Goal: Transaction & Acquisition: Purchase product/service

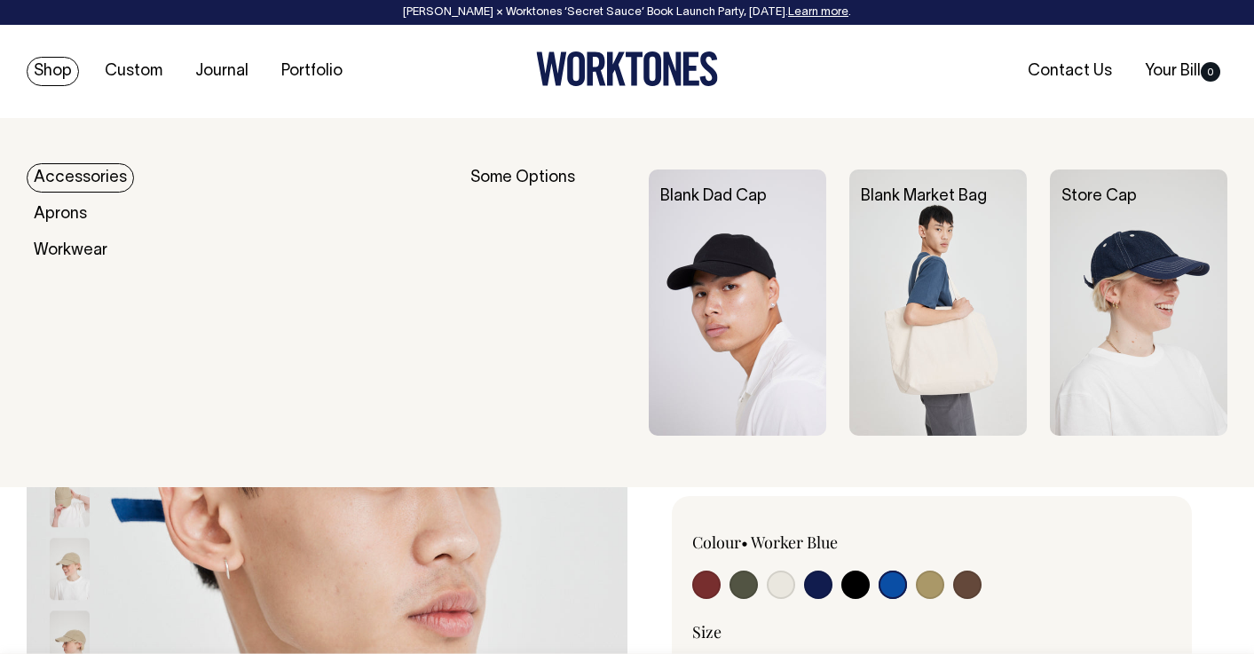
click at [86, 183] on link "Accessories" at bounding box center [80, 177] width 107 height 29
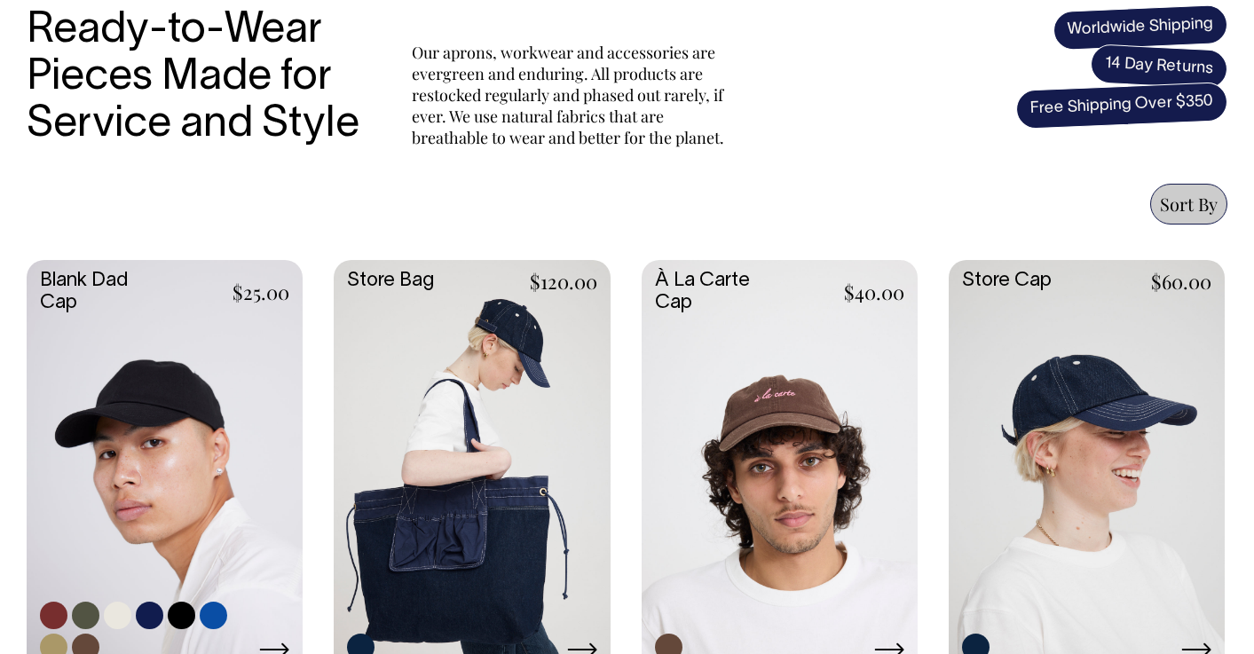
scroll to position [622, 0]
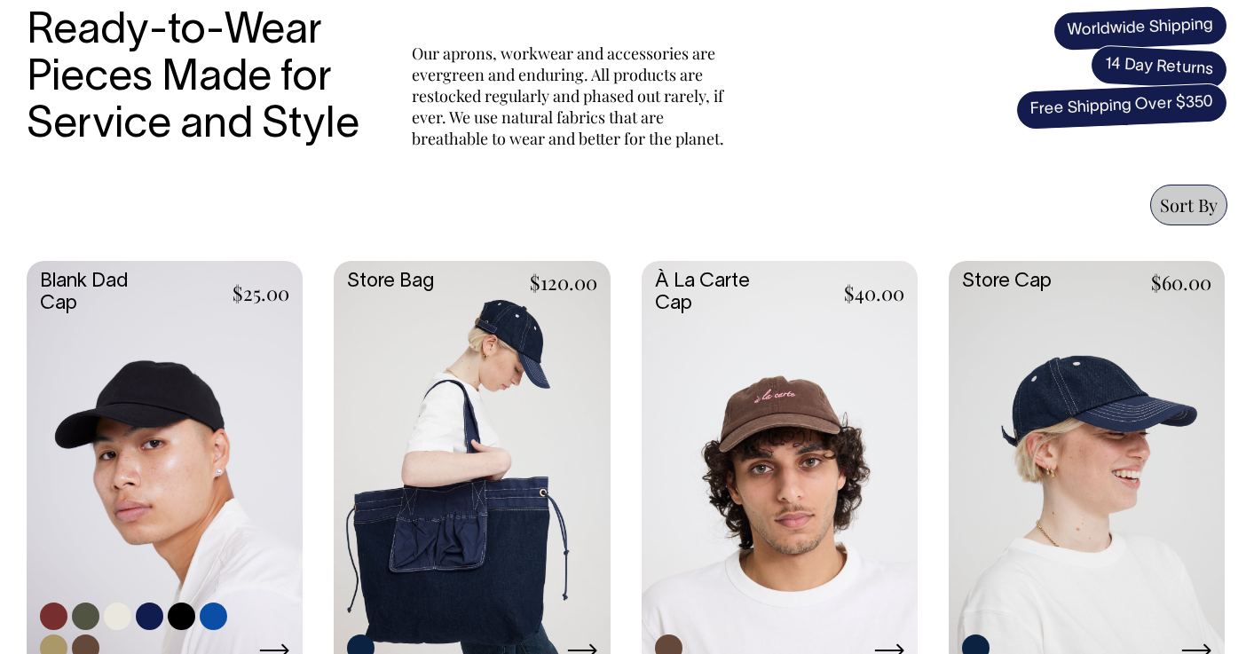
click at [165, 422] on link at bounding box center [165, 466] width 276 height 411
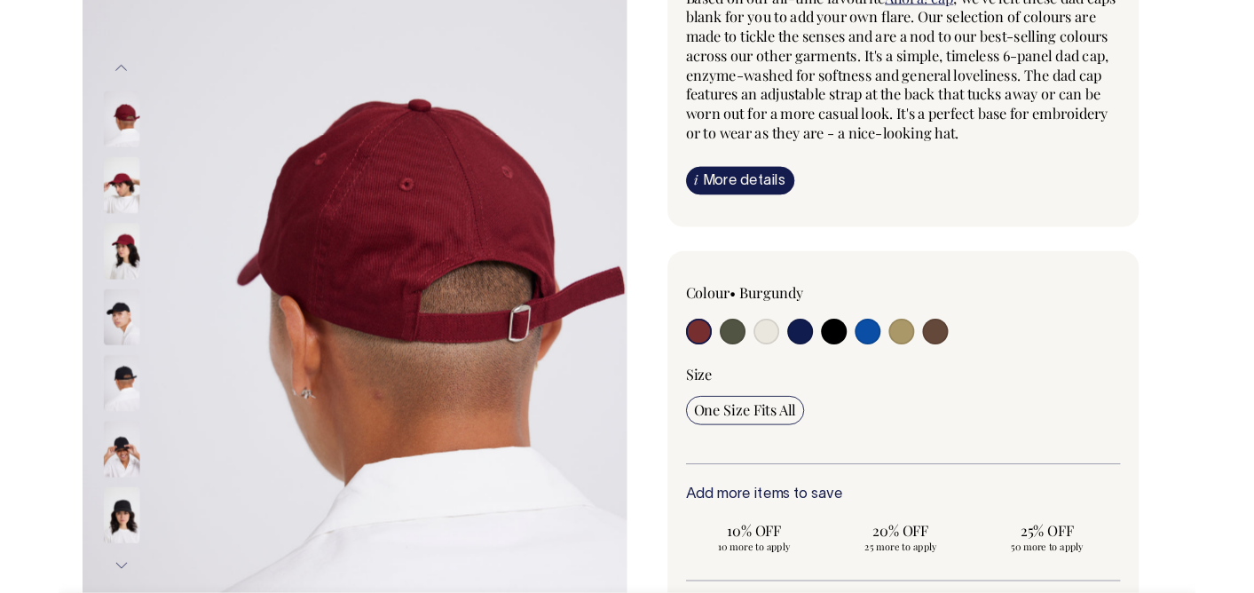
scroll to position [220, 0]
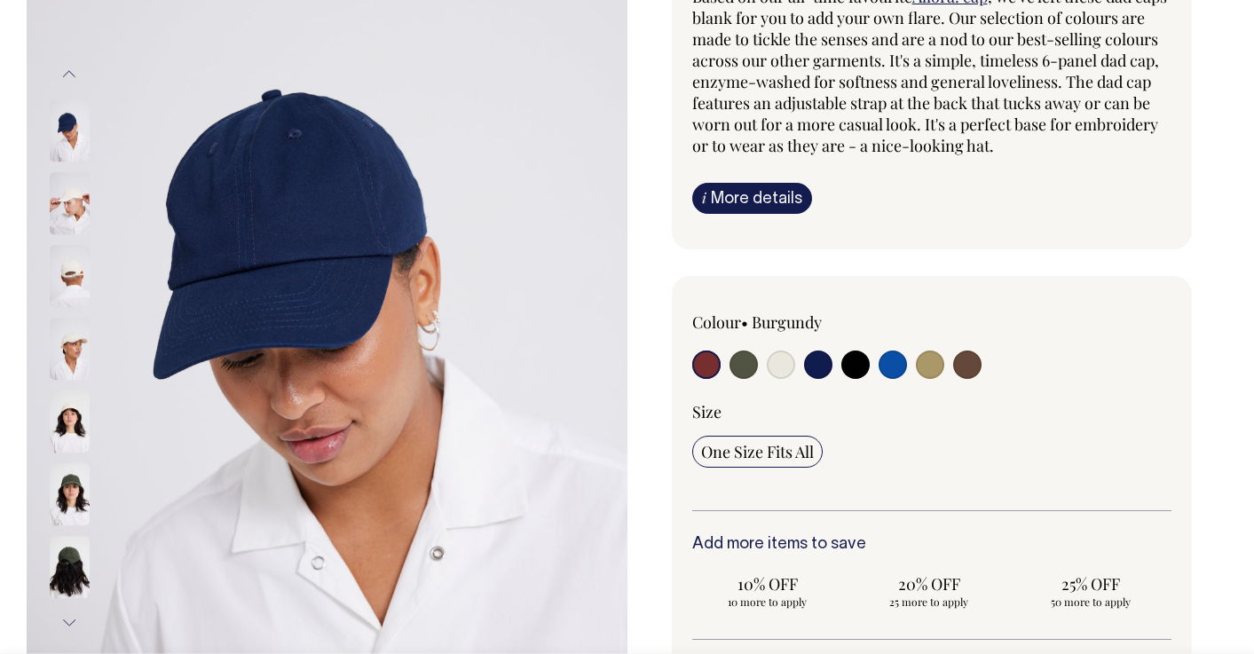
click at [893, 365] on input "radio" at bounding box center [893, 365] width 28 height 28
radio input "true"
select select "Worker Blue"
